Goal: Share content

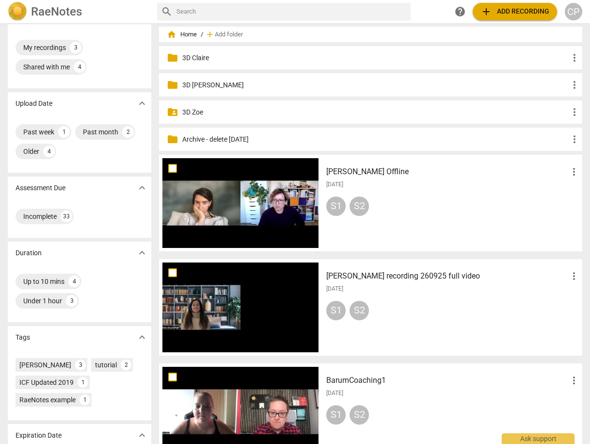
scroll to position [194, 0]
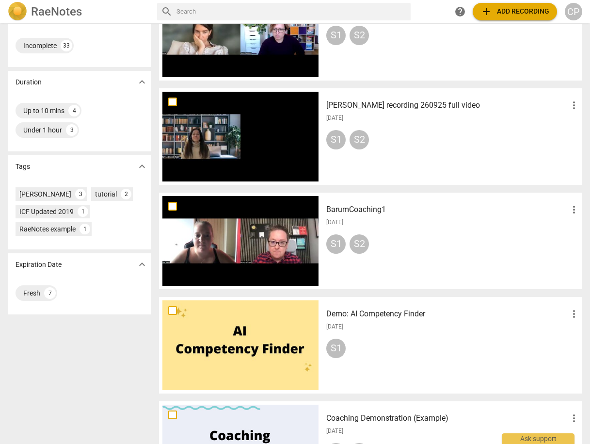
click at [568, 206] on span "more_vert" at bounding box center [574, 210] width 12 height 12
click at [562, 211] on li "Move" at bounding box center [563, 209] width 37 height 23
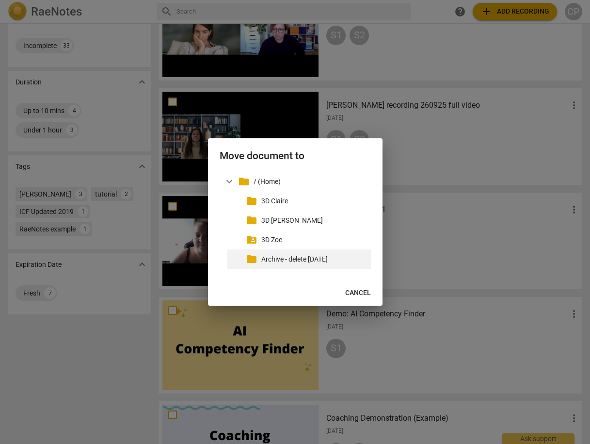
click at [298, 264] on div "folder Archive - delete [DATE]" at bounding box center [299, 258] width 144 height 19
click at [317, 259] on p "Archive - delete [DATE]" at bounding box center [314, 259] width 106 height 10
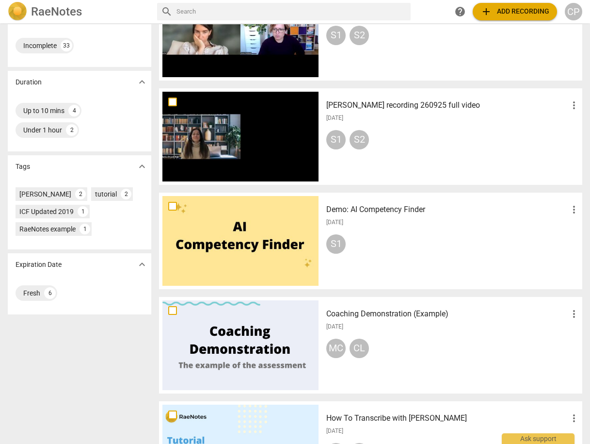
scroll to position [0, 0]
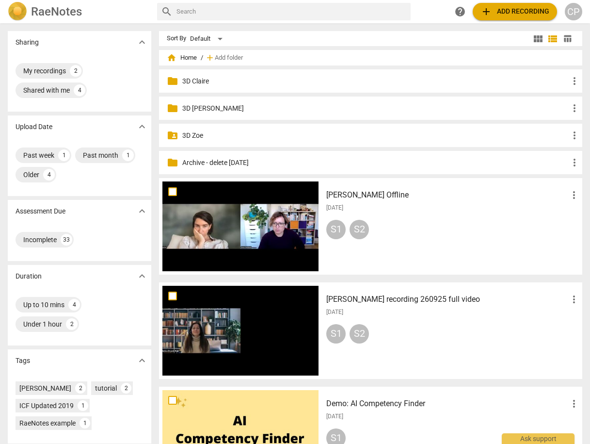
click at [573, 298] on span "more_vert" at bounding box center [574, 299] width 12 height 12
click at [558, 297] on li "Move" at bounding box center [563, 299] width 37 height 23
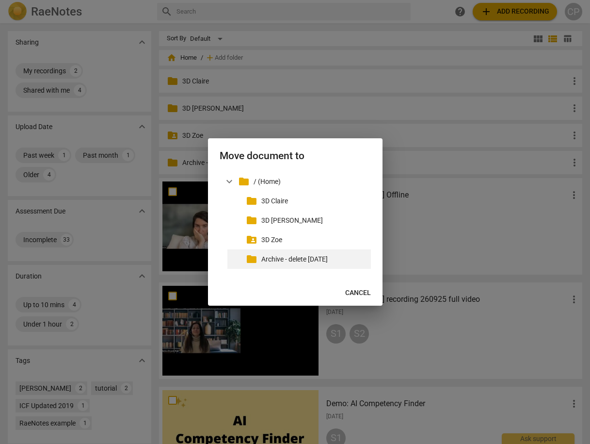
click at [338, 258] on p "Archive - delete [DATE]" at bounding box center [314, 259] width 106 height 10
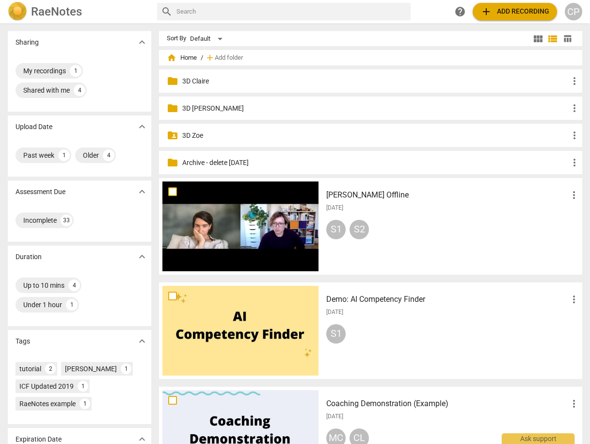
click at [206, 162] on p "Archive - delete [DATE]" at bounding box center [375, 163] width 387 height 10
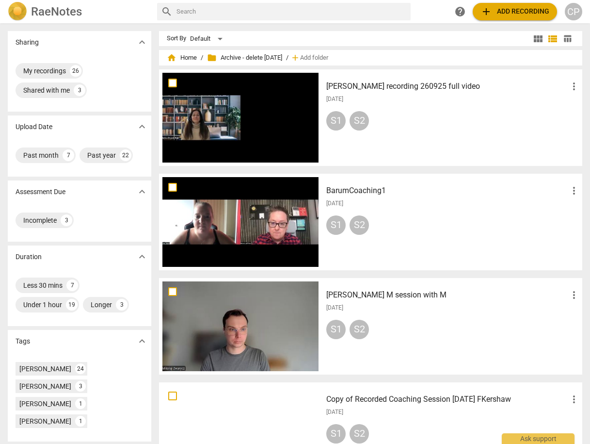
click at [338, 190] on h3 "BarumCoaching1" at bounding box center [447, 191] width 242 height 12
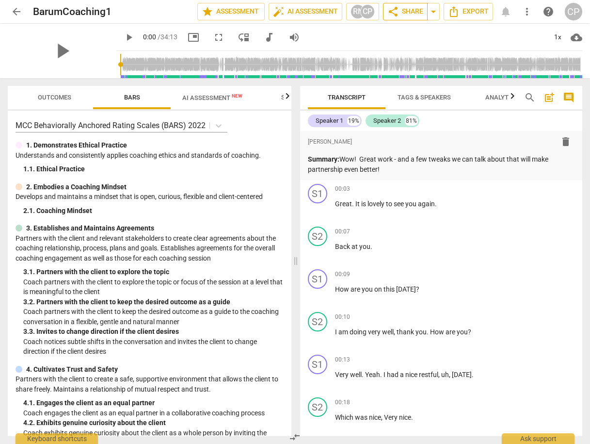
click at [408, 10] on span "share Share" at bounding box center [406, 12] width 36 height 12
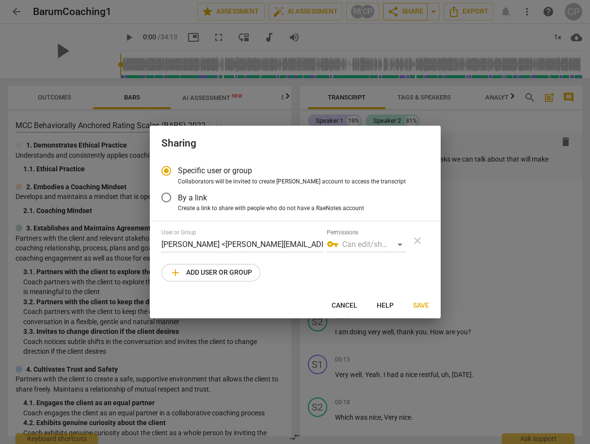
radio input "false"
click at [166, 196] on input "By a link" at bounding box center [166, 197] width 23 height 23
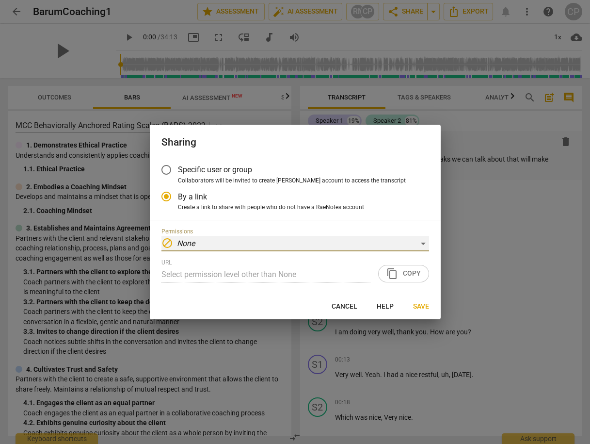
click at [418, 241] on div "block None" at bounding box center [296, 244] width 268 height 16
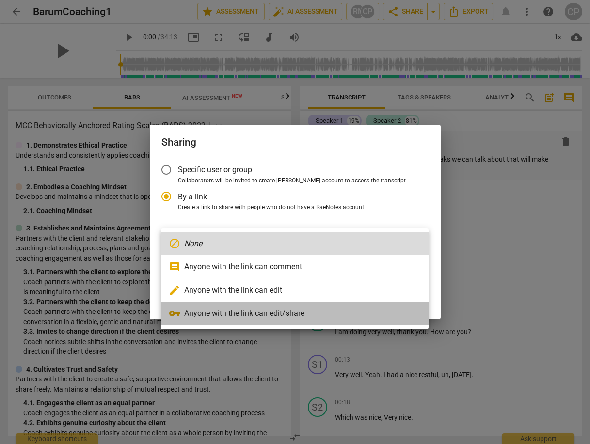
click at [259, 310] on li "vpn_key Anyone with the link can edit/share" at bounding box center [295, 313] width 268 height 23
radio input "false"
type input "[URL][DOMAIN_NAME]"
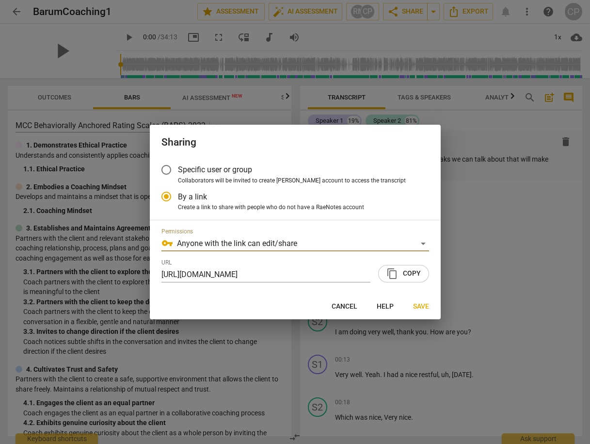
drag, startPoint x: 403, startPoint y: 273, endPoint x: 409, endPoint y: 280, distance: 9.3
click at [403, 272] on span "content_copy Copy" at bounding box center [404, 274] width 34 height 12
drag, startPoint x: 418, startPoint y: 308, endPoint x: 409, endPoint y: 304, distance: 10.2
click at [417, 308] on span "Save" at bounding box center [421, 307] width 16 height 10
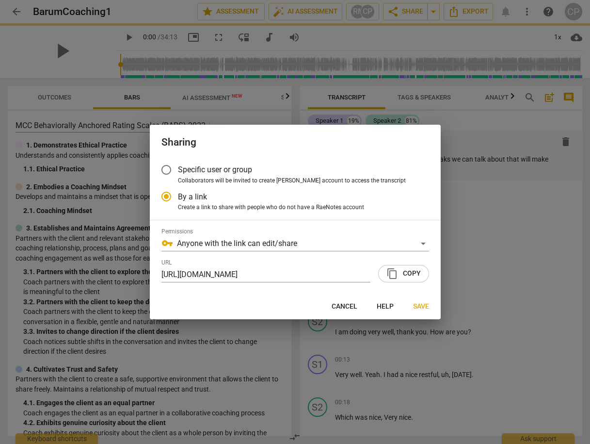
radio input "false"
